Goal: Task Accomplishment & Management: Manage account settings

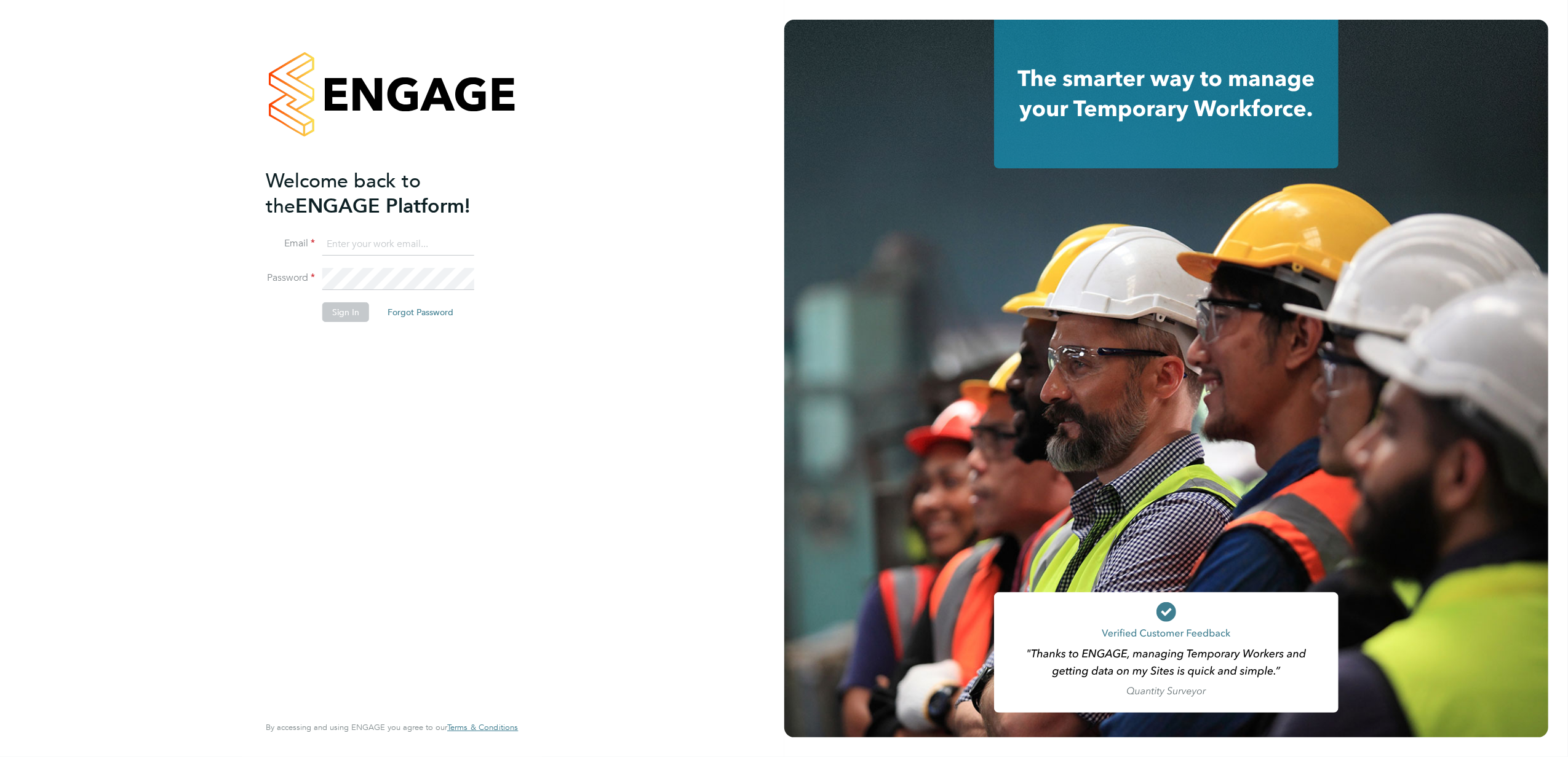
type input "jayne.cadman@vistry.co.uk"
click at [342, 315] on button "Sign In" at bounding box center [345, 312] width 47 height 20
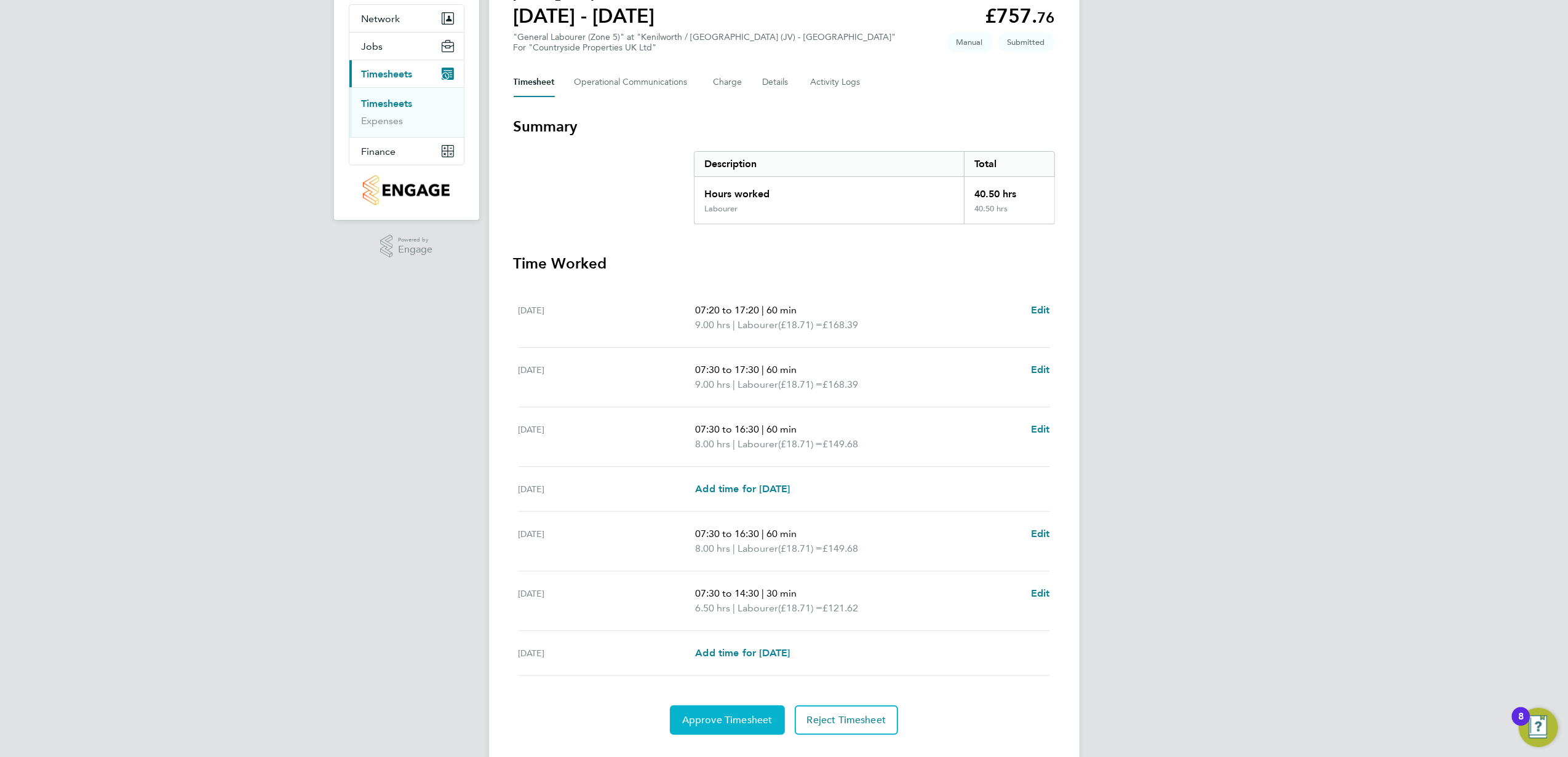
scroll to position [143, 0]
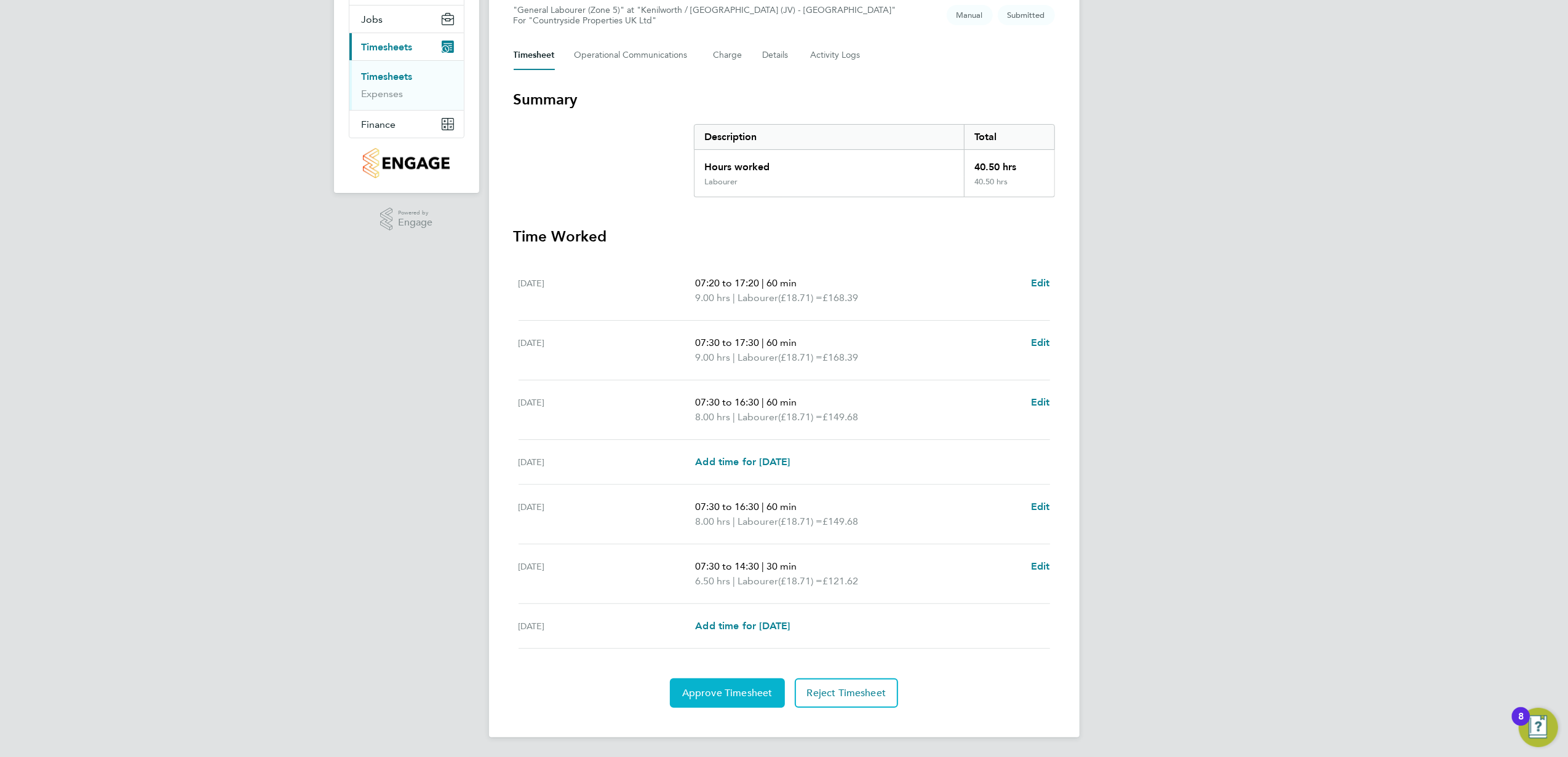
click at [736, 689] on span "Approve Timesheet" at bounding box center [727, 693] width 90 height 12
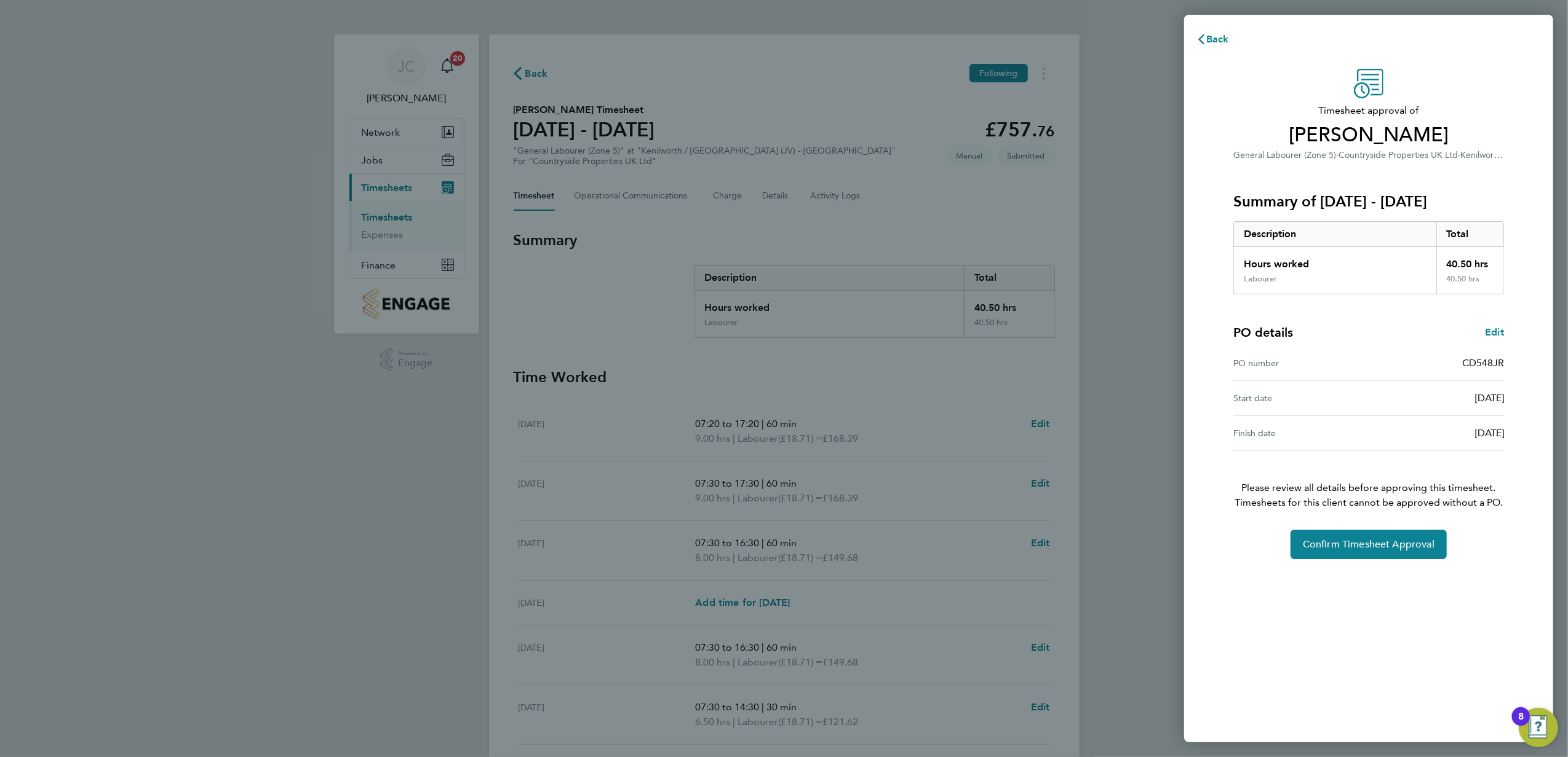
click at [1353, 562] on div "Timesheet approval of Jawad Razak General Labourer (Zone 5) · Countryside Prope…" at bounding box center [1368, 398] width 369 height 689
click at [1353, 548] on span "Confirm Timesheet Approval" at bounding box center [1368, 545] width 131 height 12
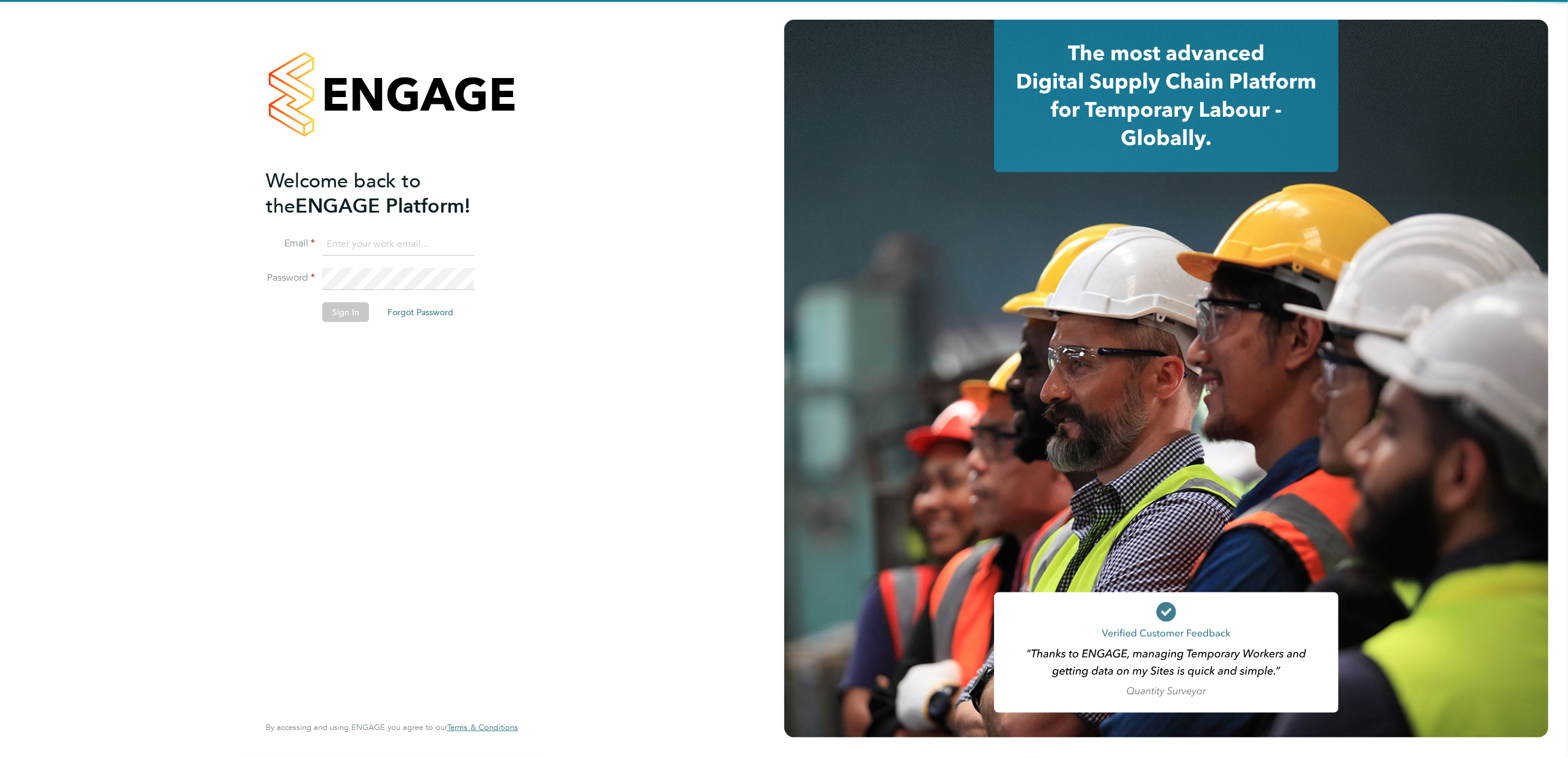
type input "[PERSON_NAME][EMAIL_ADDRESS][PERSON_NAME][DOMAIN_NAME]"
click at [356, 311] on button "Sign In" at bounding box center [345, 312] width 47 height 20
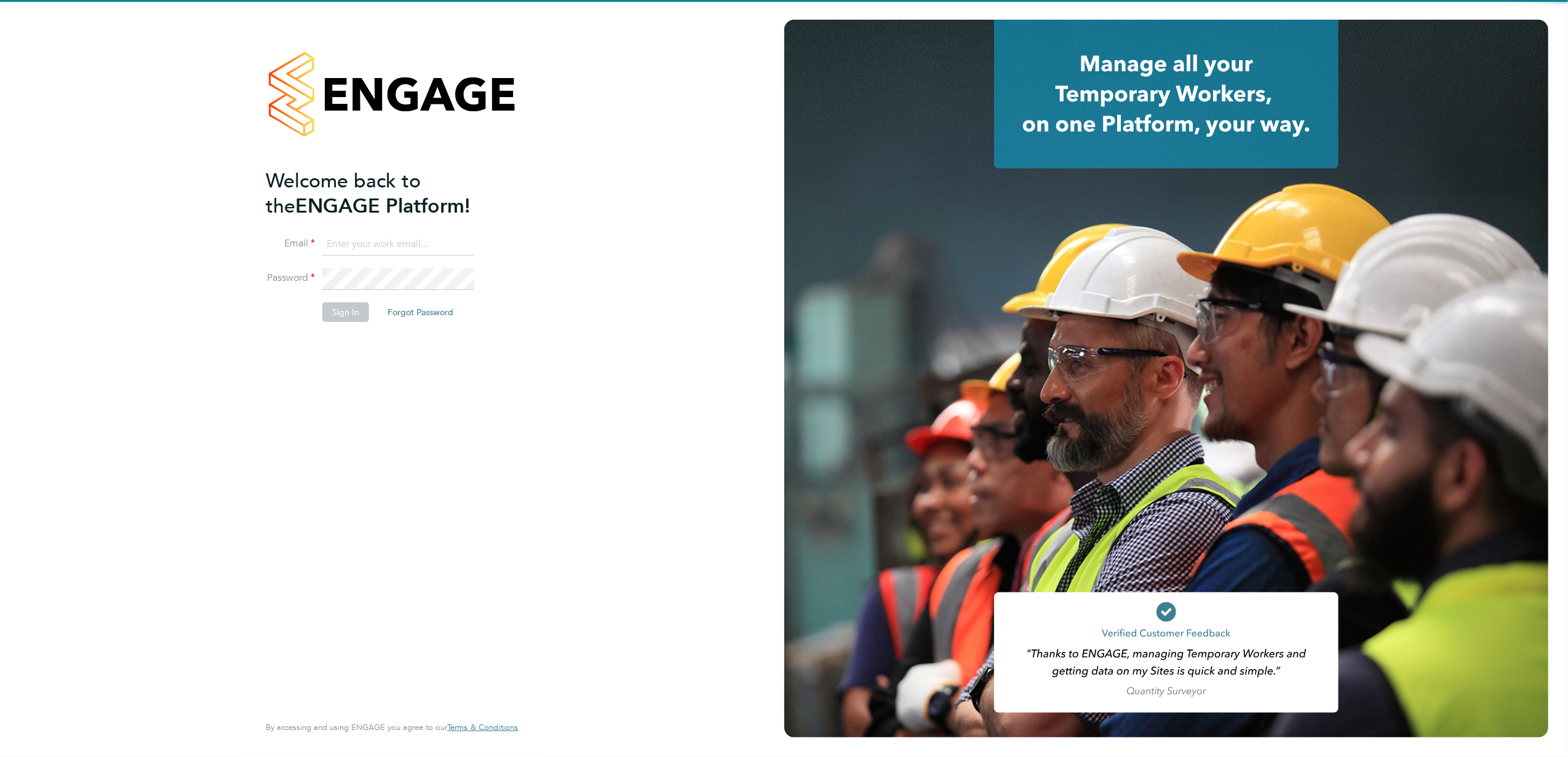
type input "jayne.cadman@vistry.co.uk"
click at [358, 316] on button "Sign In" at bounding box center [345, 312] width 47 height 20
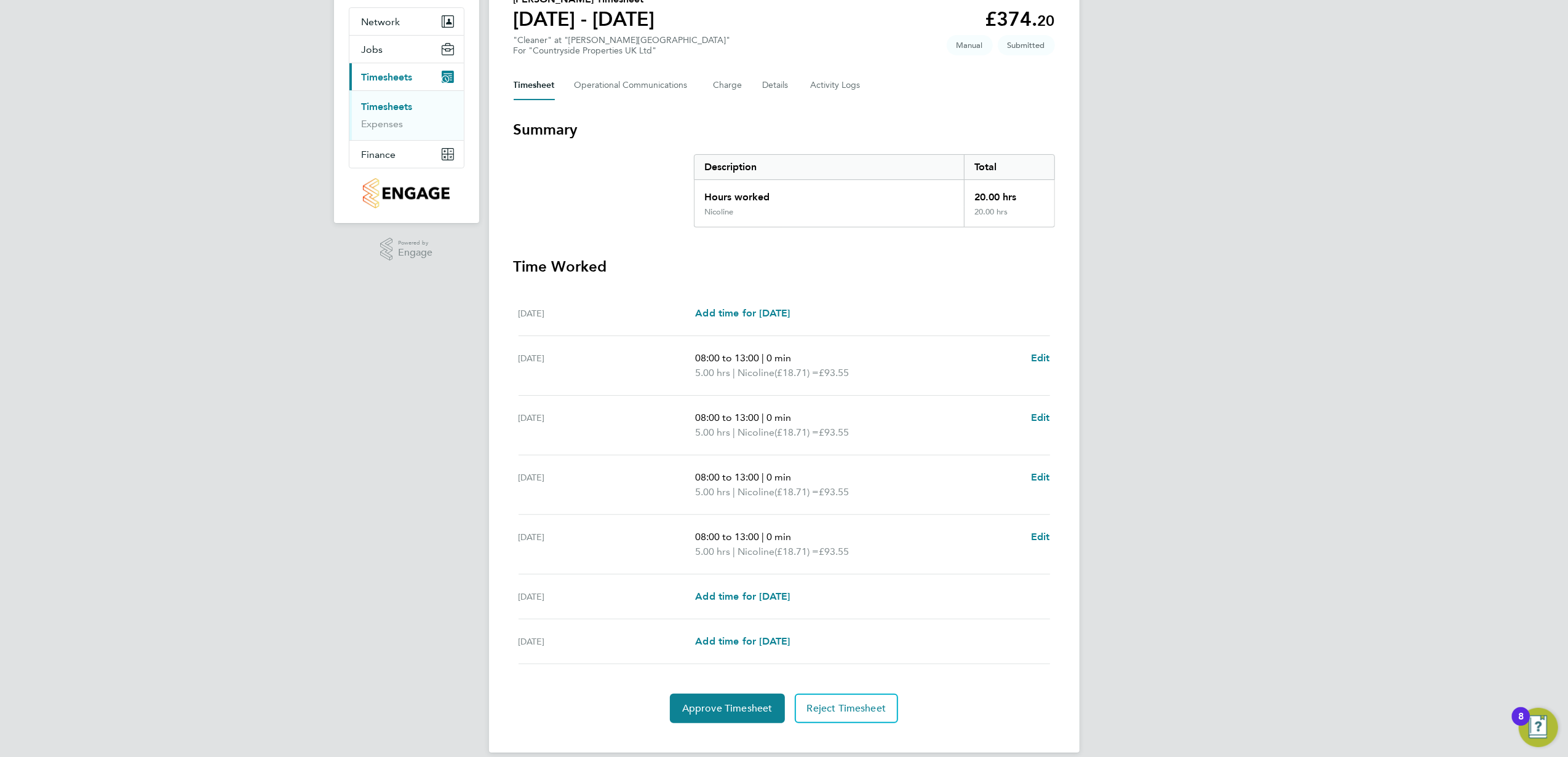
scroll to position [128, 0]
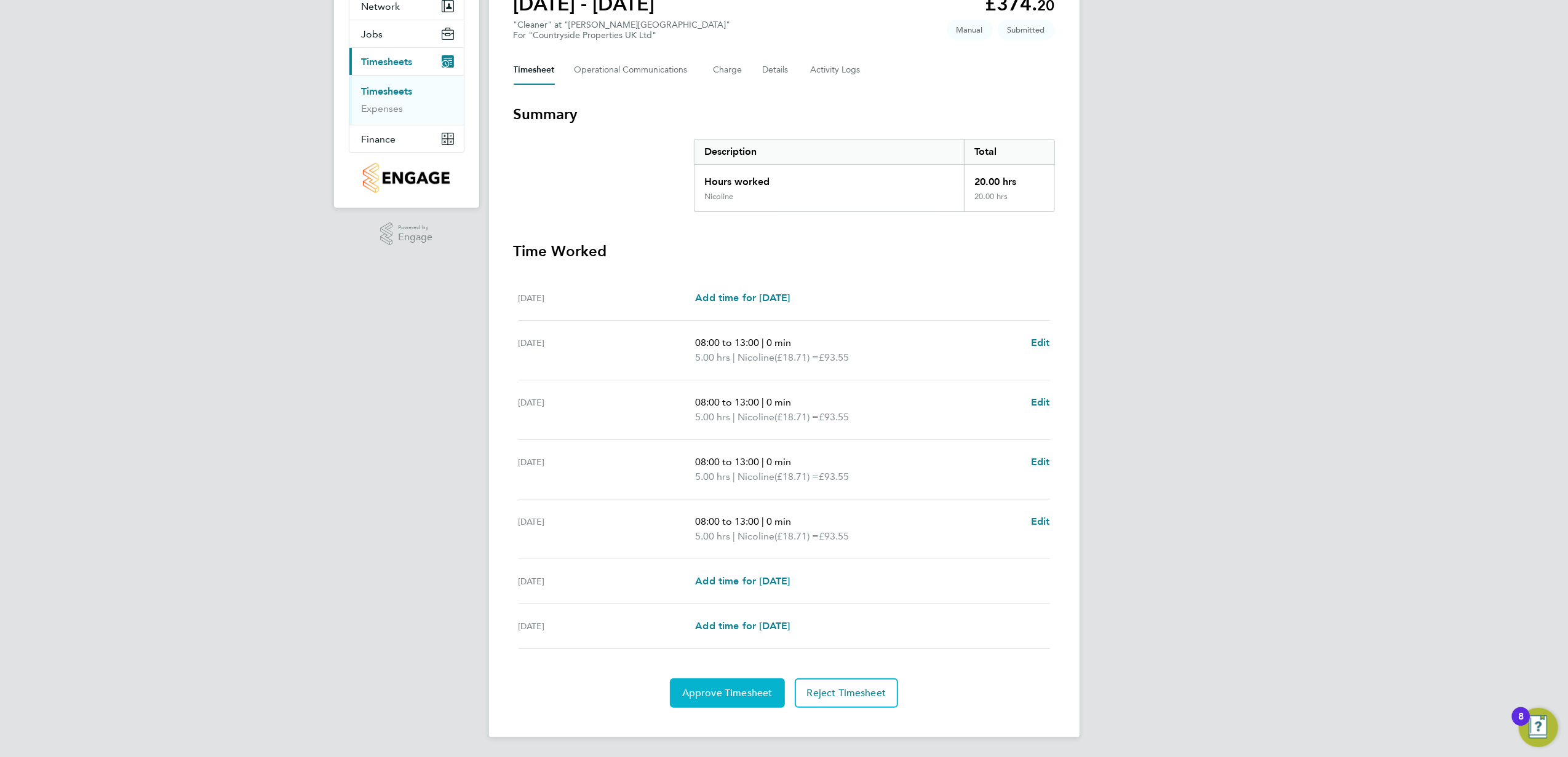
click at [717, 687] on span "Approve Timesheet" at bounding box center [727, 693] width 90 height 12
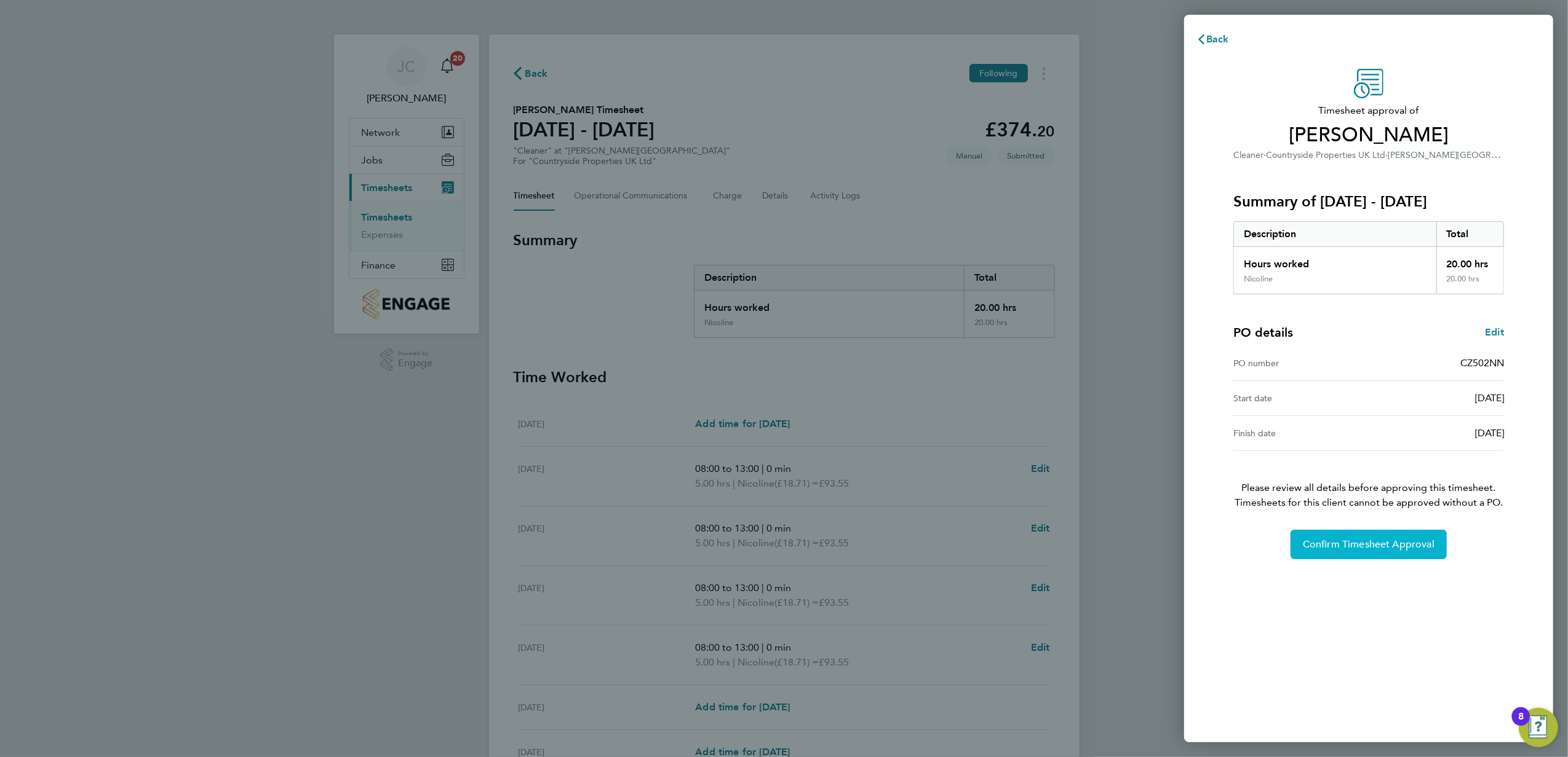
click at [1331, 548] on span "Confirm Timesheet Approval" at bounding box center [1368, 545] width 131 height 12
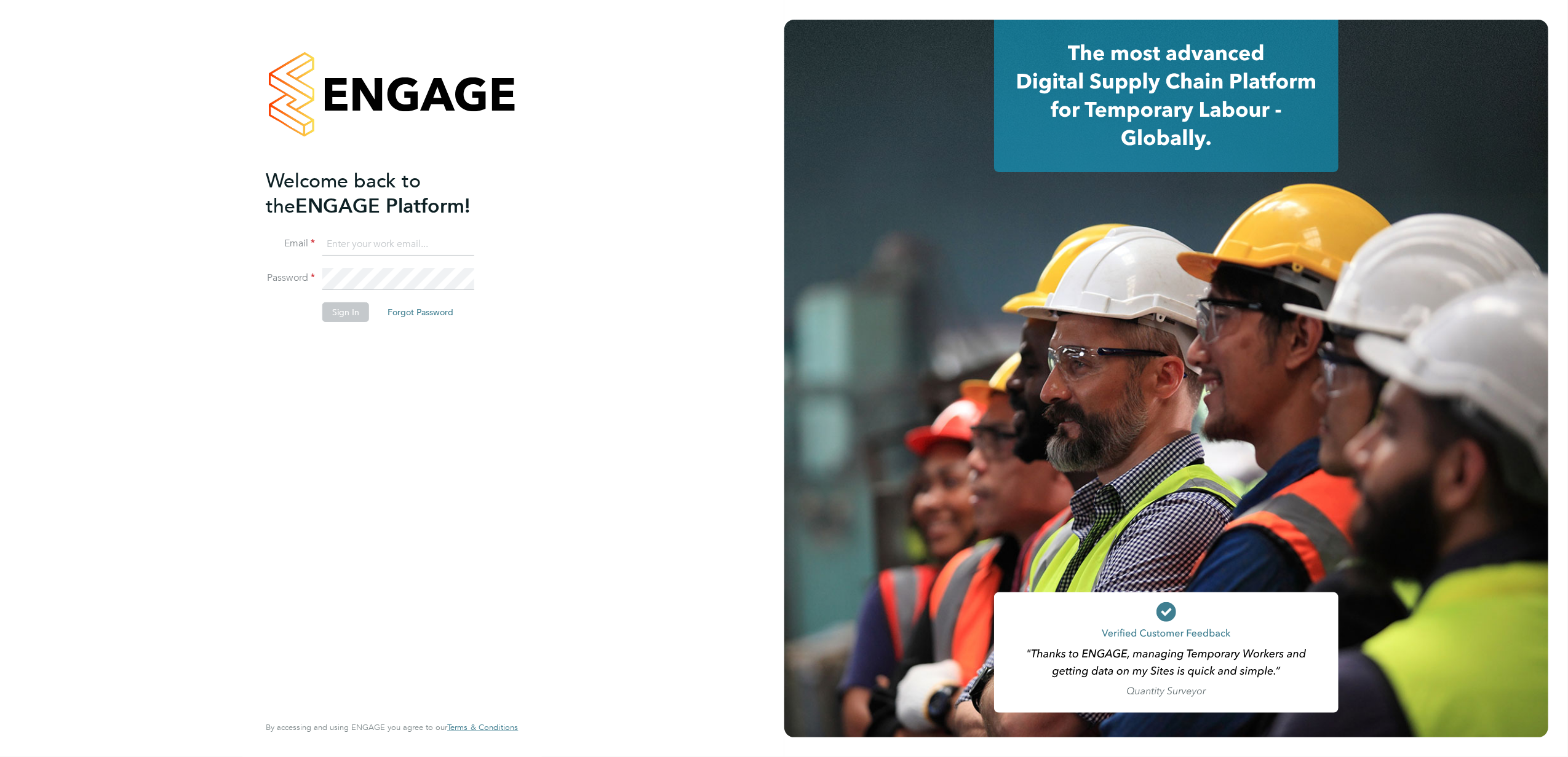
type input "[PERSON_NAME][EMAIL_ADDRESS][PERSON_NAME][DOMAIN_NAME]"
click at [348, 312] on button "Sign In" at bounding box center [345, 312] width 47 height 20
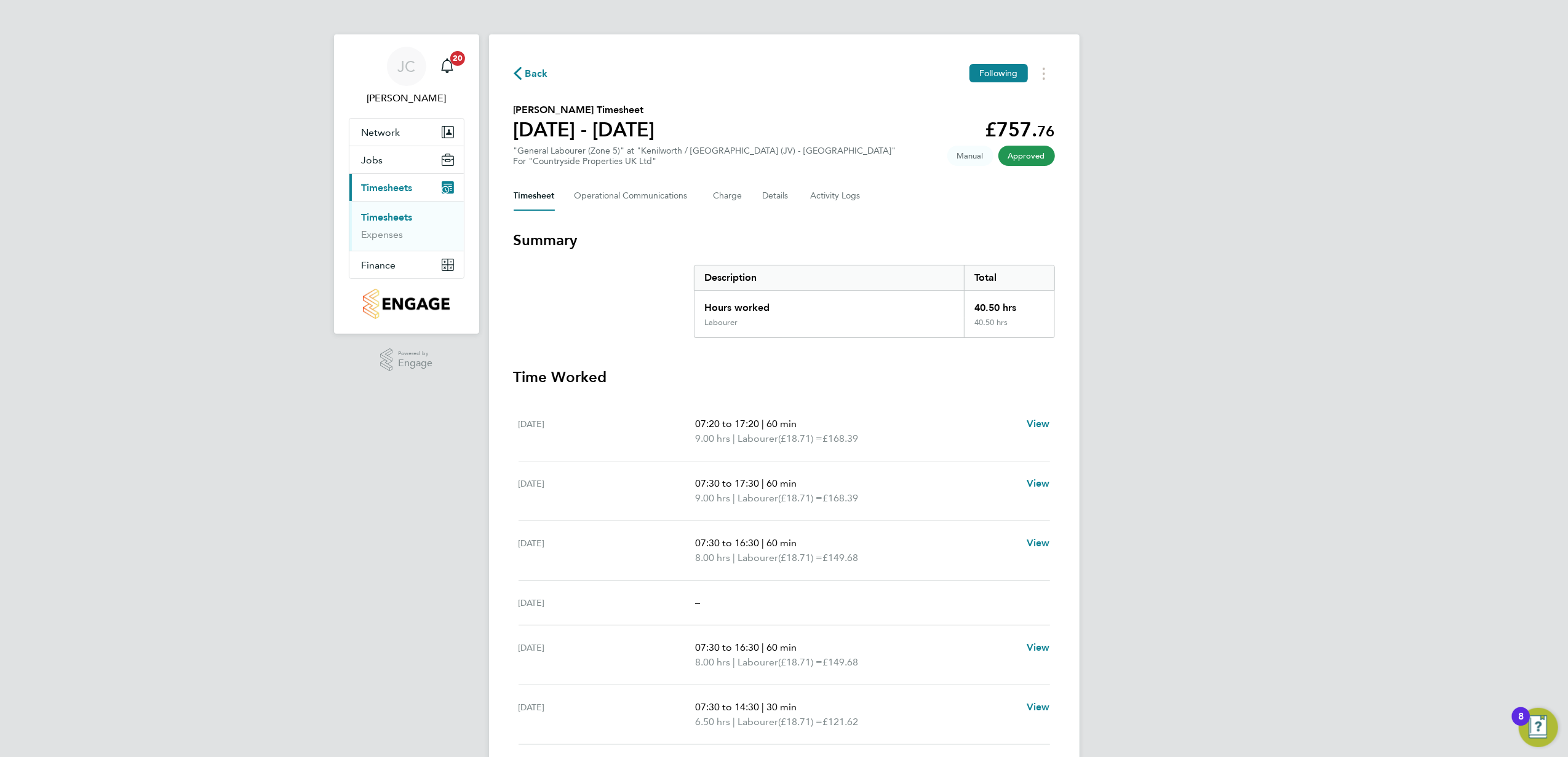
scroll to position [141, 0]
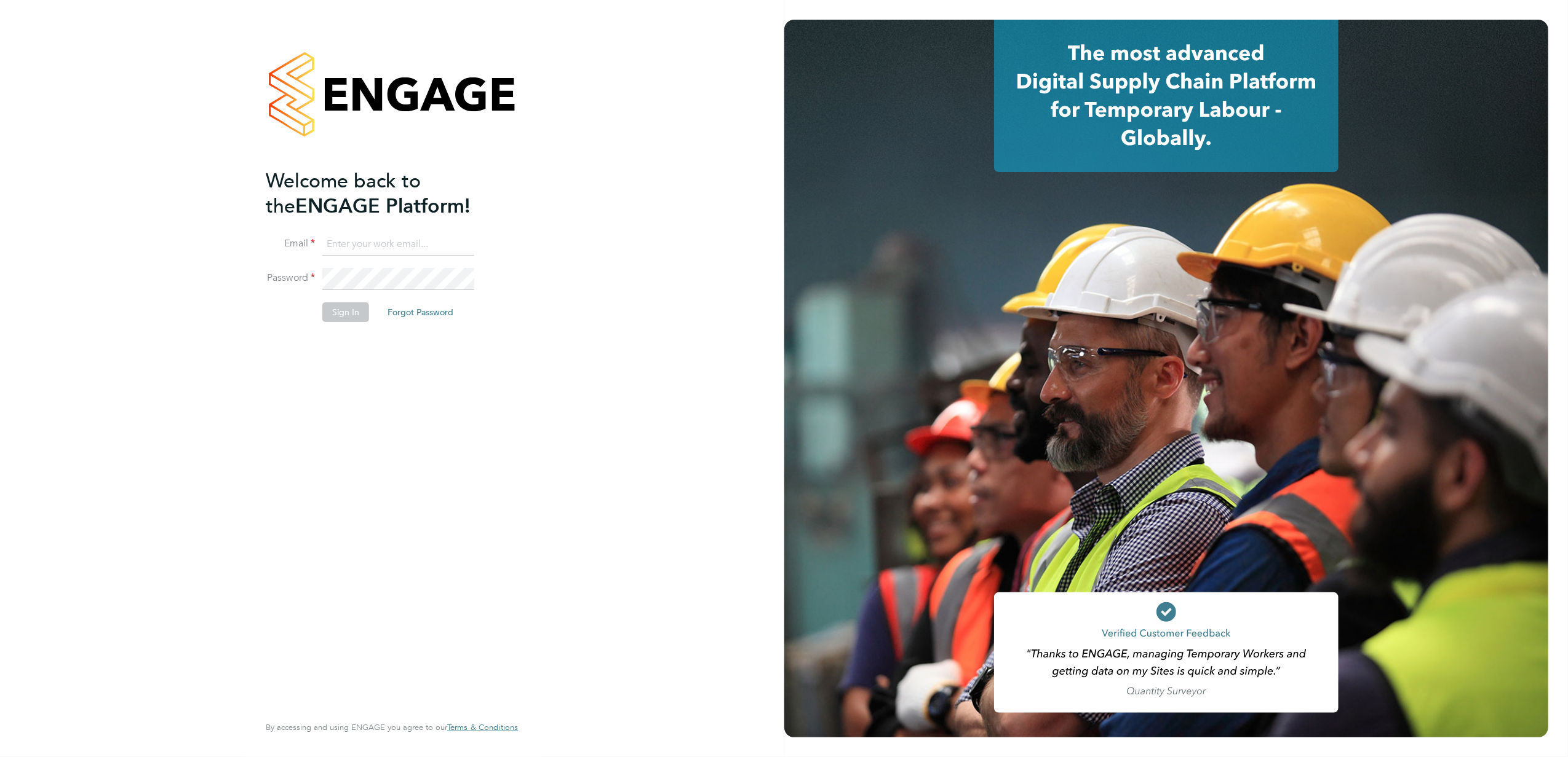
type input "jayne.cadman@vistry.co.uk"
click at [365, 314] on button "Sign In" at bounding box center [345, 312] width 47 height 20
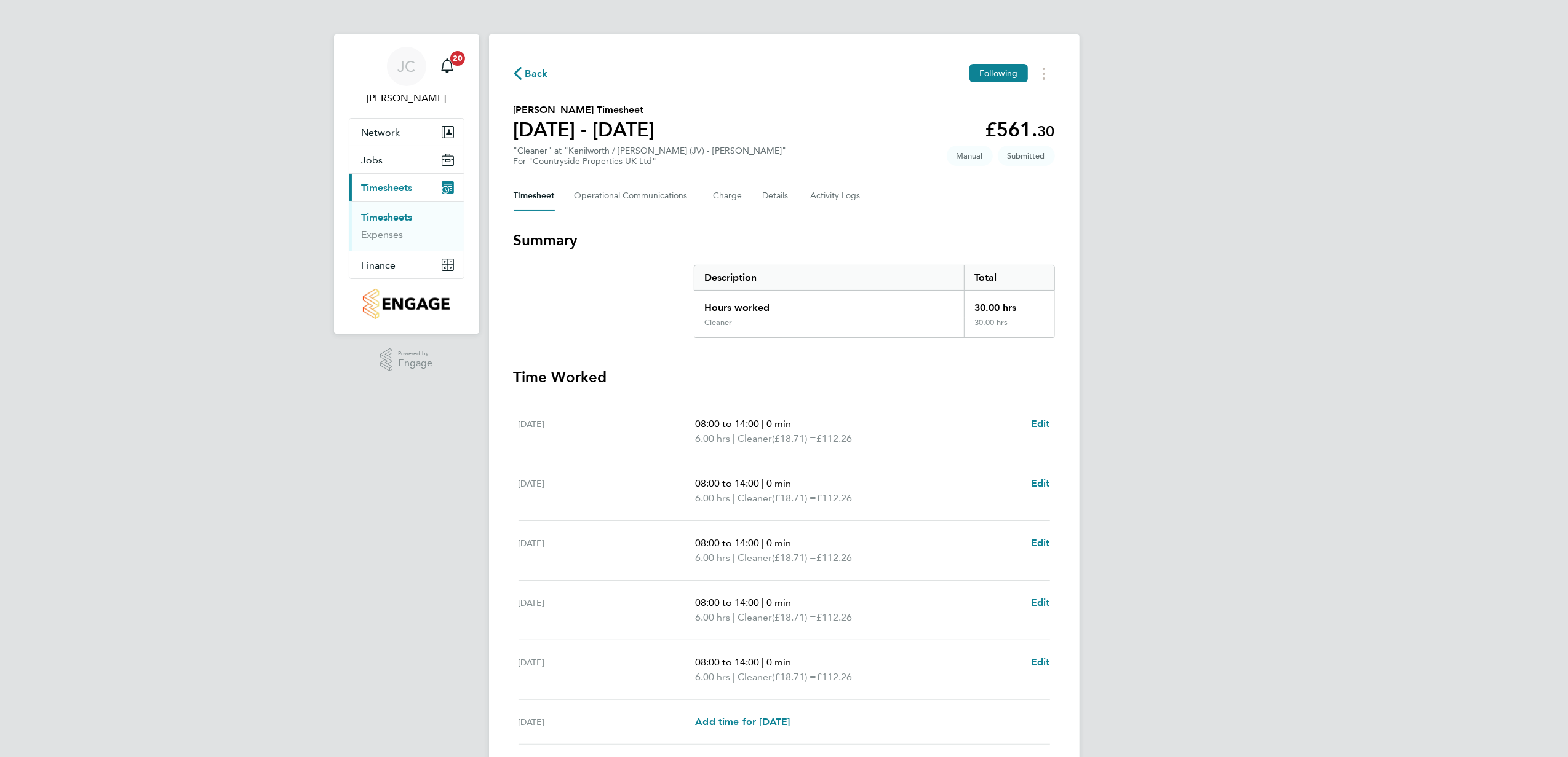
scroll to position [141, 0]
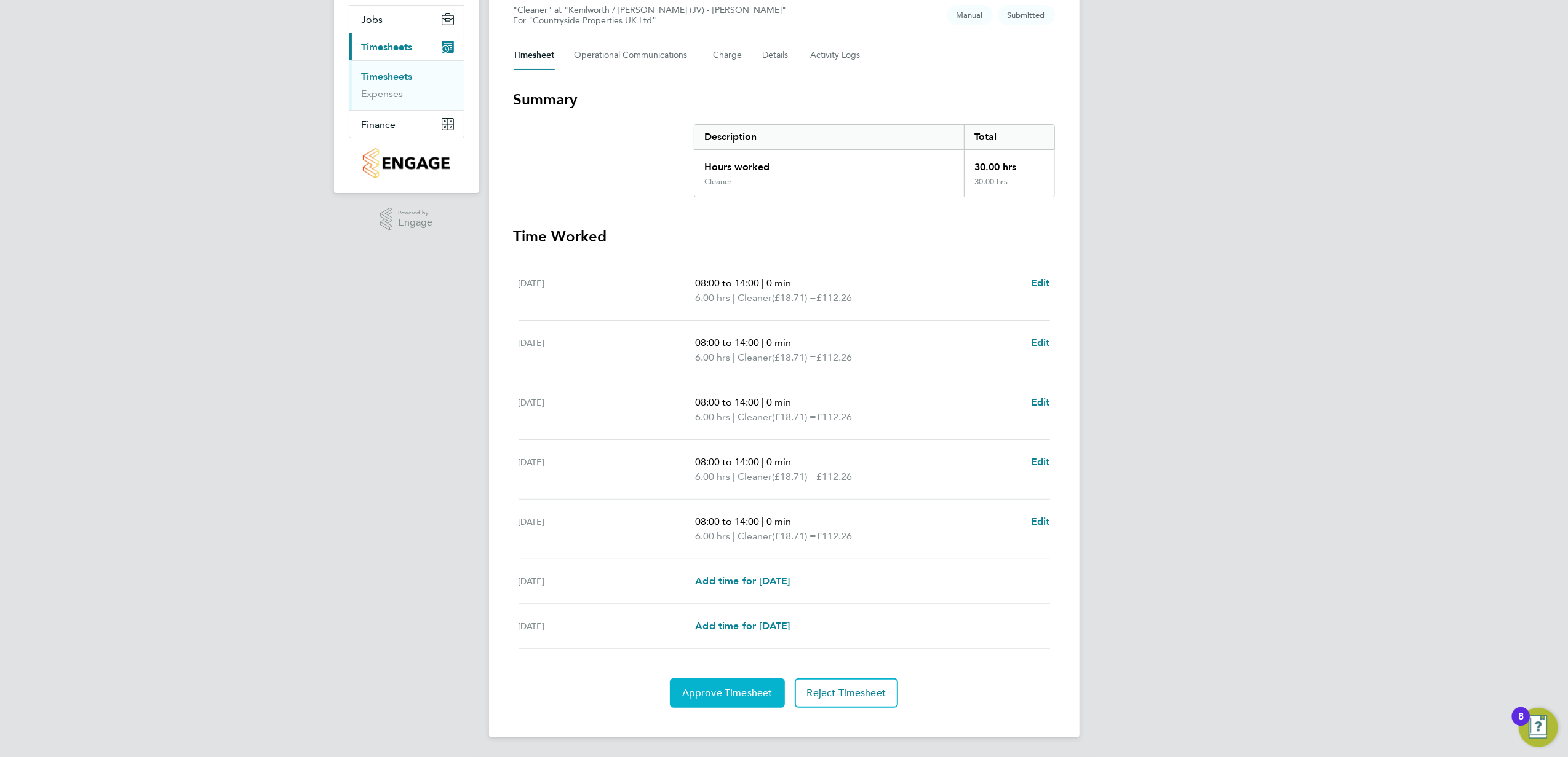
click at [741, 692] on span "Approve Timesheet" at bounding box center [727, 693] width 90 height 12
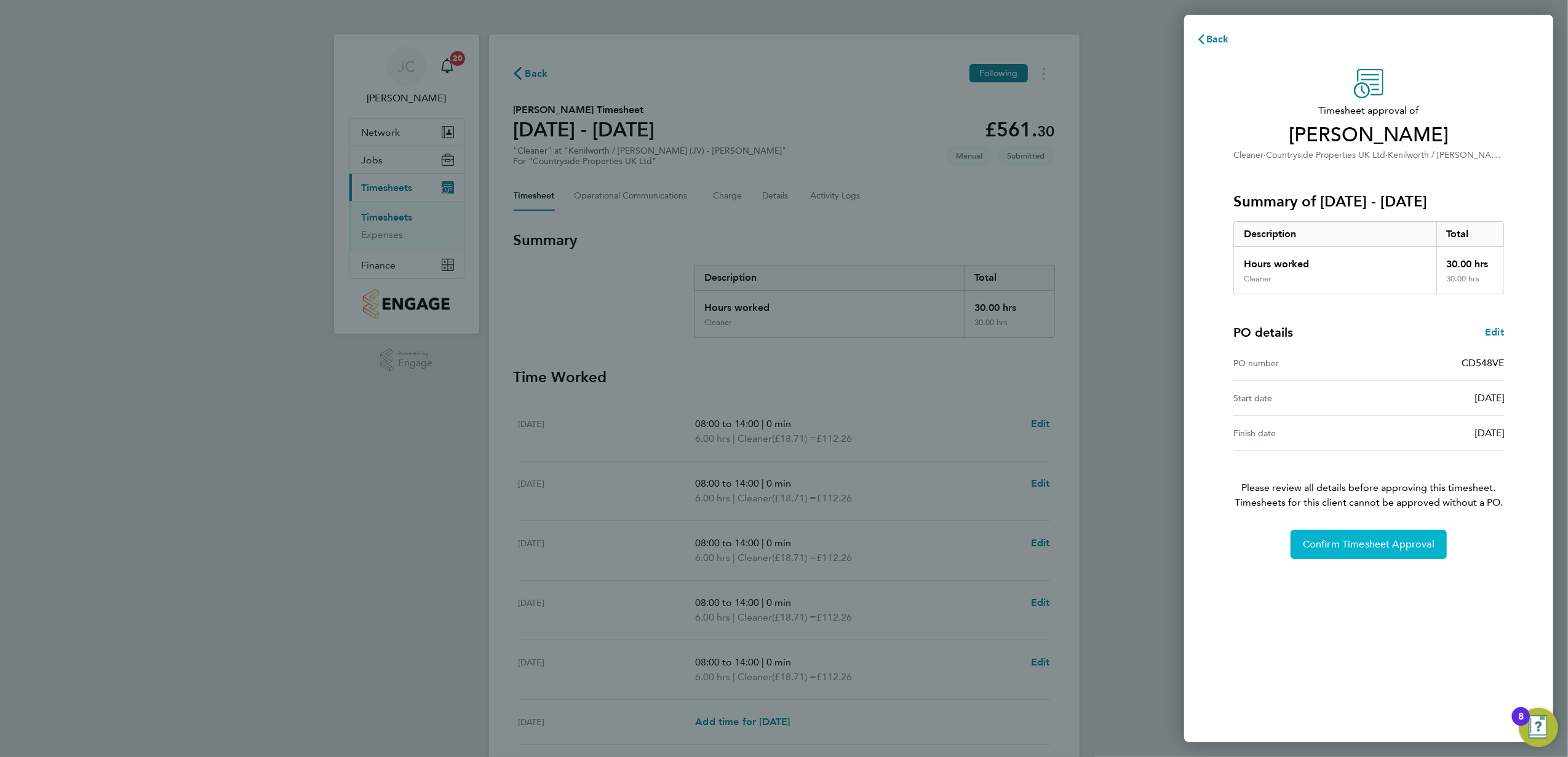
click at [1405, 545] on span "Confirm Timesheet Approval" at bounding box center [1368, 545] width 131 height 12
